Goal: Transaction & Acquisition: Purchase product/service

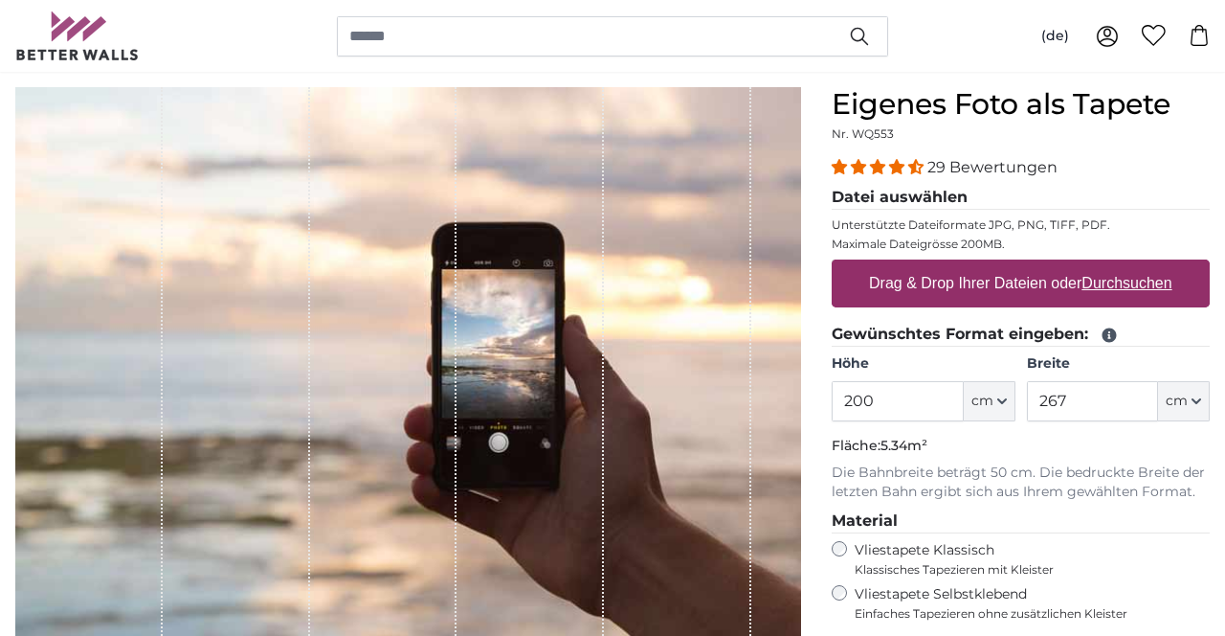
scroll to position [168, 0]
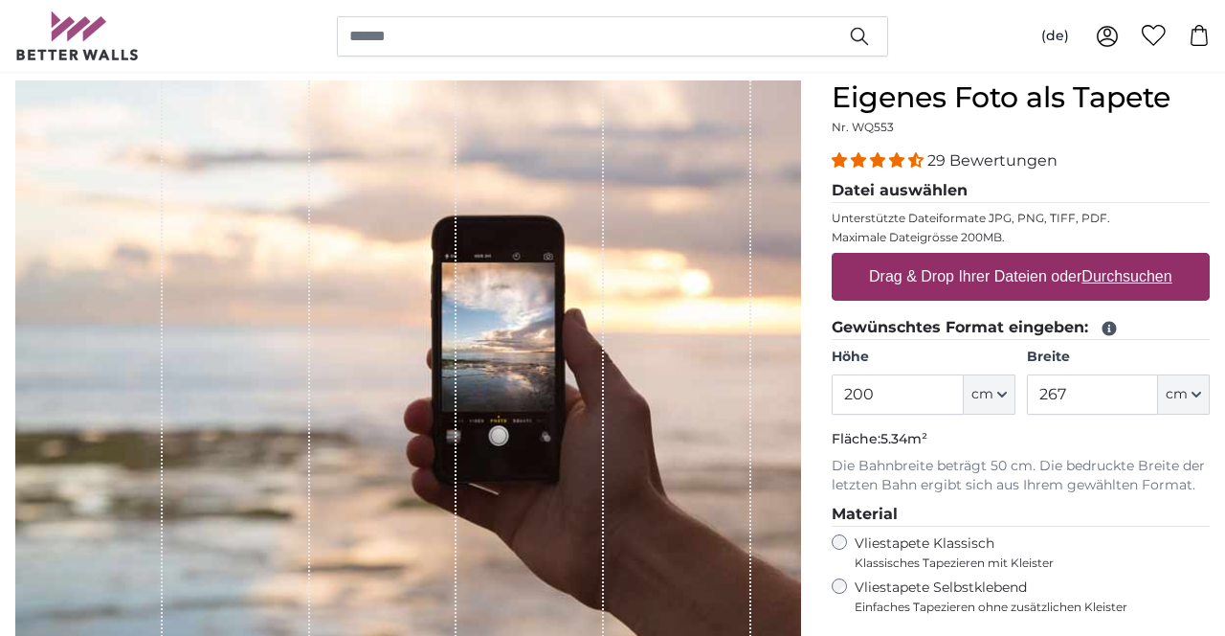
click at [906, 390] on input "200" at bounding box center [897, 394] width 131 height 40
type input "220"
type input "390"
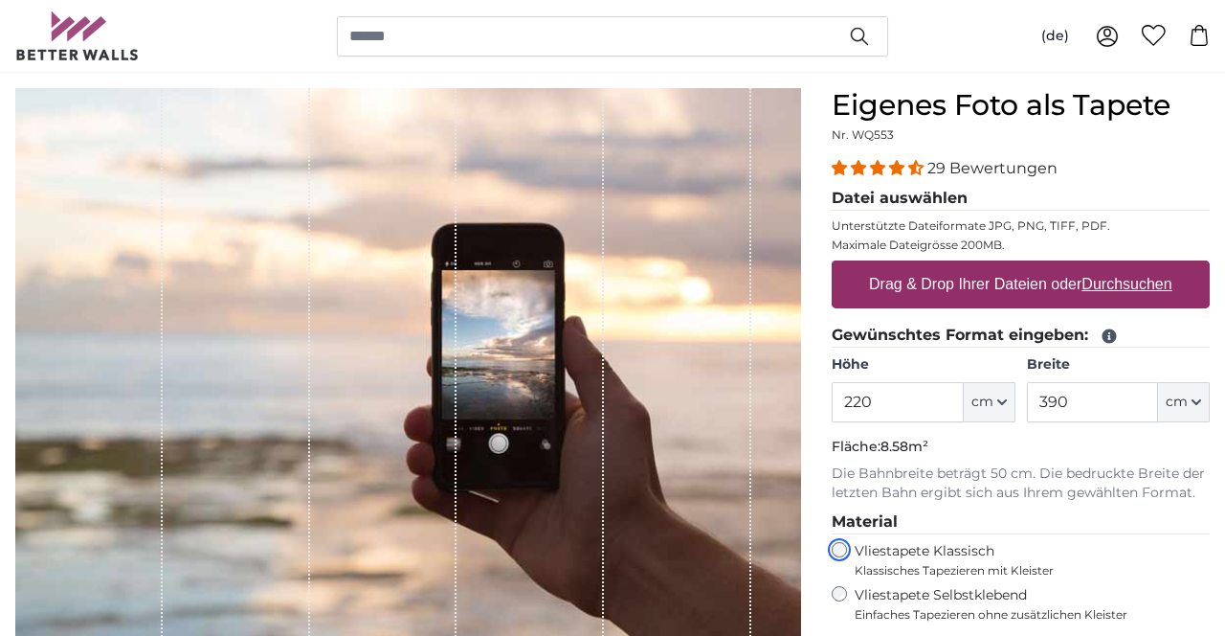
scroll to position [169, 0]
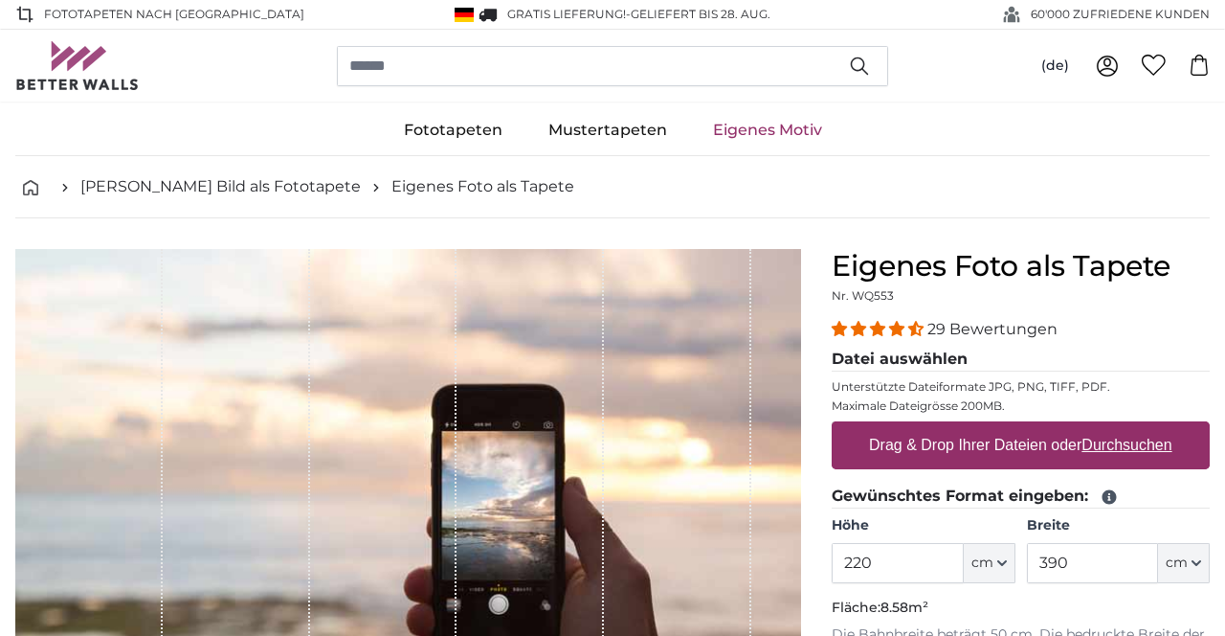
click at [1115, 447] on u "Durchsuchen" at bounding box center [1128, 445] width 90 height 16
click at [1115, 427] on input "Drag & Drop Ihrer Dateien oder Durchsuchen" at bounding box center [1021, 424] width 378 height 6
